Goal: Information Seeking & Learning: Understand process/instructions

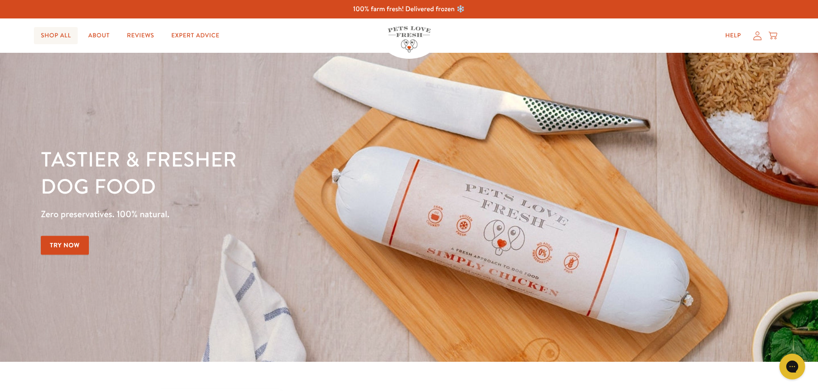
click at [70, 35] on link "Shop All" at bounding box center [56, 35] width 44 height 17
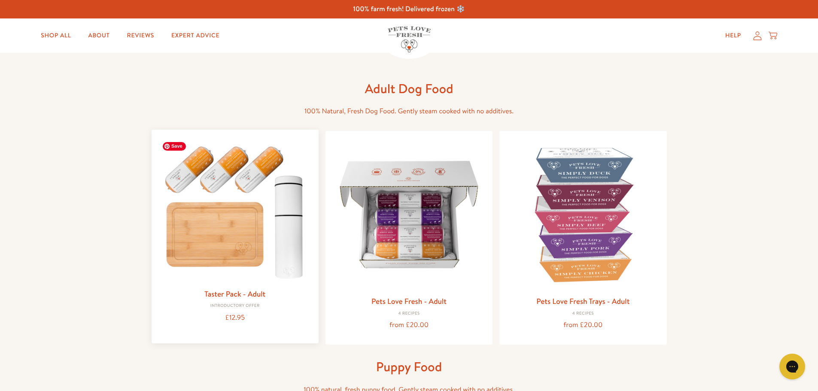
click at [256, 196] on img at bounding box center [235, 210] width 153 height 147
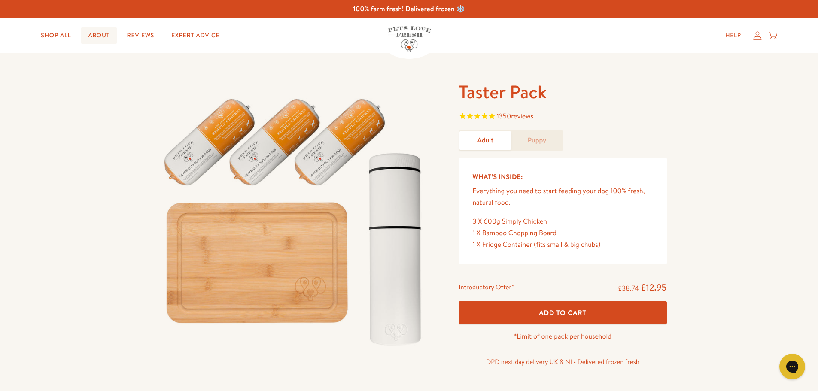
click at [94, 35] on link "About" at bounding box center [98, 35] width 35 height 17
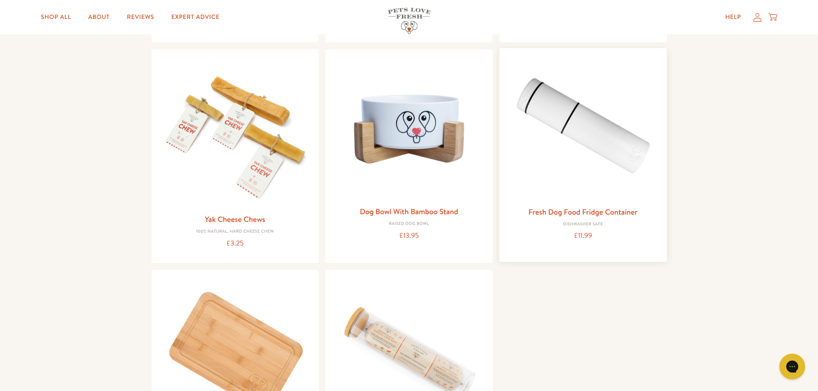
scroll to position [859, 0]
click at [616, 130] on img at bounding box center [583, 128] width 153 height 147
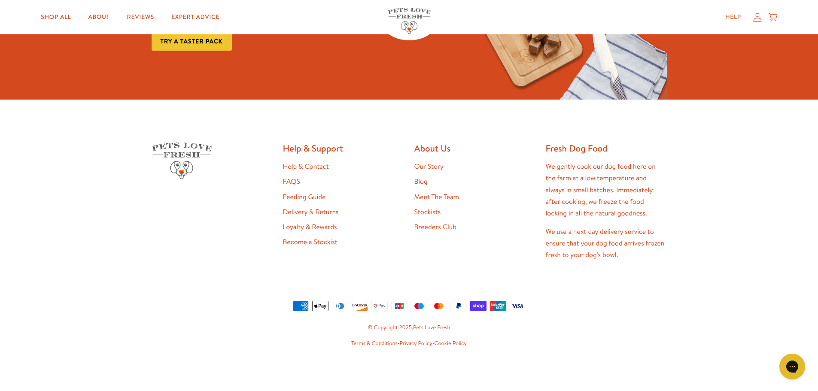
scroll to position [961, 0]
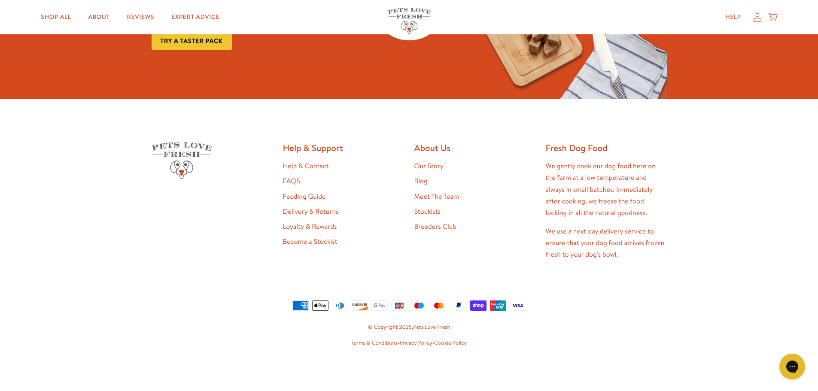
click at [298, 197] on link "Feeding Guide" at bounding box center [304, 196] width 43 height 9
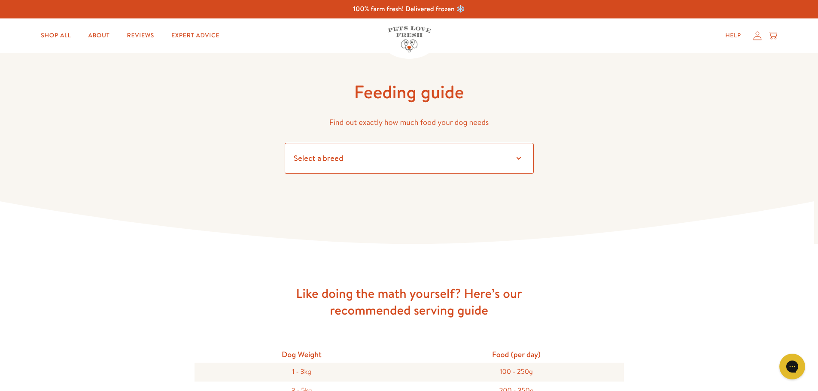
click at [397, 173] on select "Select a breed Affenpinscher Afghan hound Airedale terrier Akita Alaskan Malamu…" at bounding box center [409, 158] width 249 height 31
drag, startPoint x: 370, startPoint y: 178, endPoint x: 365, endPoint y: 160, distance: 18.8
click at [369, 175] on form "Select a breed Affenpinscher Afghan hound Airedale terrier Akita Alaskan Malamu…" at bounding box center [409, 165] width 249 height 44
click at [365, 159] on select "Select a breed Affenpinscher Afghan hound Airedale terrier Akita Alaskan Malamu…" at bounding box center [409, 158] width 249 height 31
select select "35"
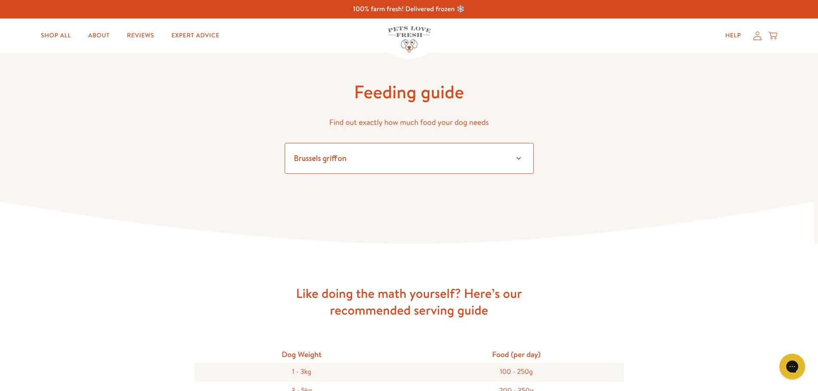
click at [285, 143] on select "Select a breed Affenpinscher Afghan hound Airedale terrier Akita Alaskan Malamu…" at bounding box center [409, 158] width 249 height 31
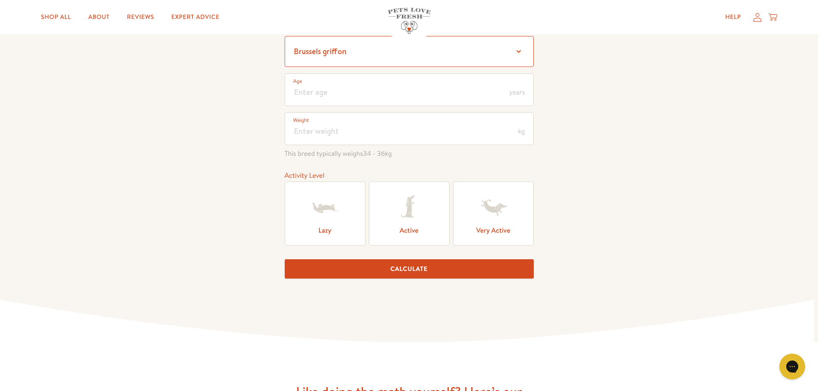
scroll to position [43, 0]
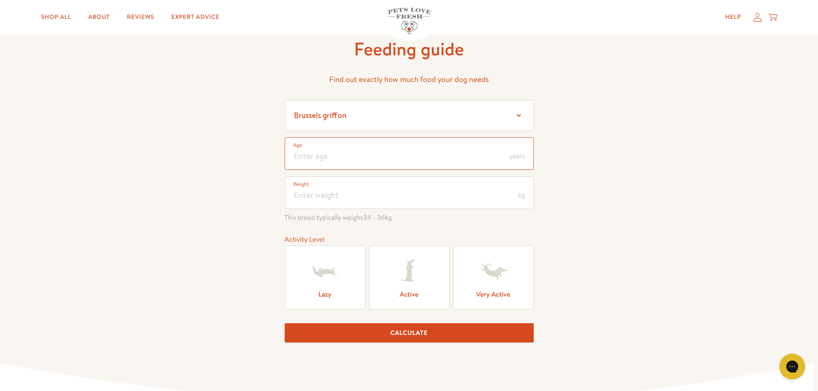
click at [446, 143] on input "number" at bounding box center [409, 153] width 249 height 33
type input "11"
click at [411, 189] on input "number" at bounding box center [409, 193] width 249 height 33
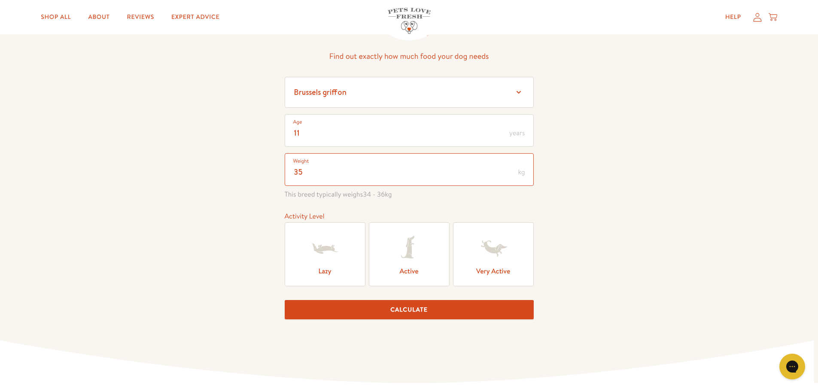
scroll to position [86, 0]
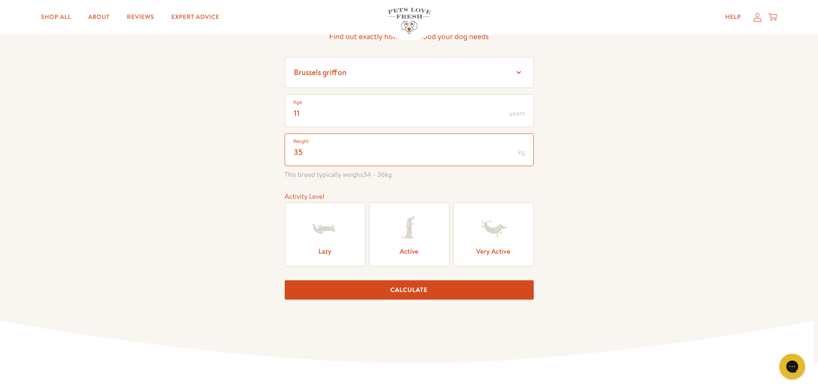
type input "35"
click at [413, 250] on label "Active" at bounding box center [409, 235] width 81 height 64
click at [0, 0] on input "Active" at bounding box center [0, 0] width 0 height 0
click at [417, 297] on button "Calculate" at bounding box center [409, 290] width 249 height 19
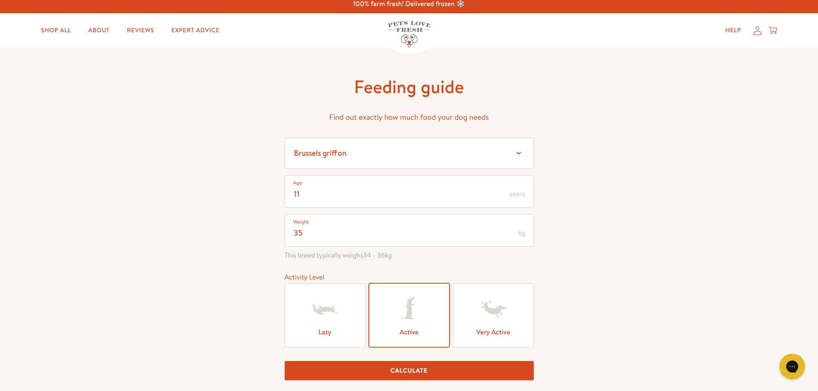
scroll to position [0, 0]
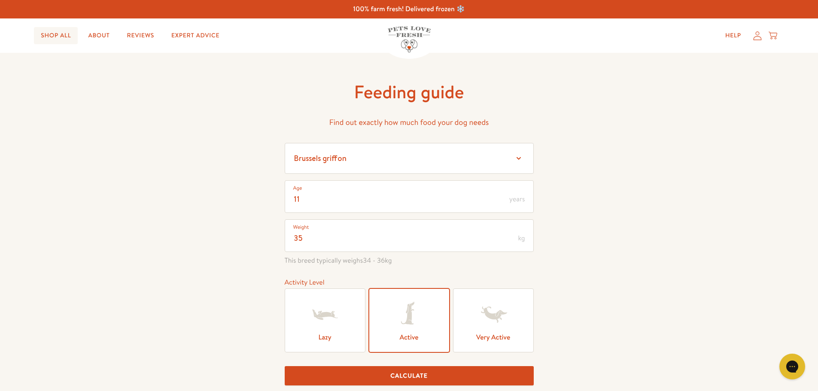
click at [55, 34] on link "Shop All" at bounding box center [56, 35] width 44 height 17
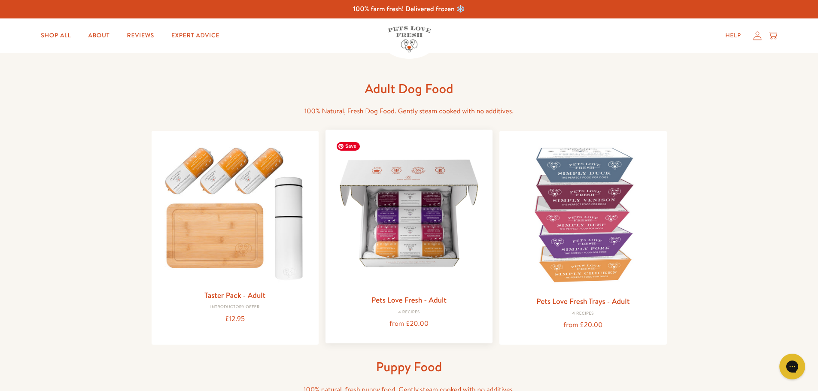
click at [434, 183] on img at bounding box center [409, 213] width 153 height 153
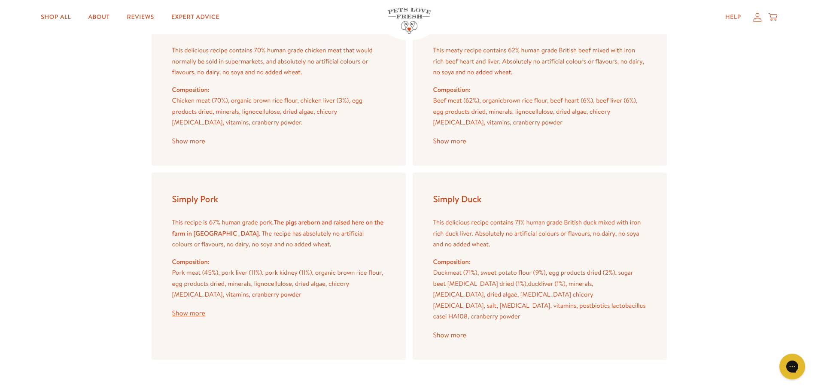
scroll to position [988, 0]
